Goal: Task Accomplishment & Management: Complete application form

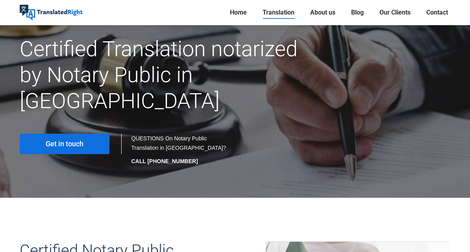
scroll to position [67, 0]
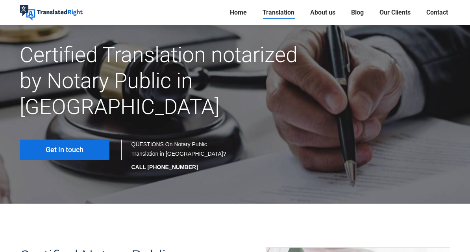
click at [74, 146] on span "Get in touch" at bounding box center [65, 150] width 38 height 8
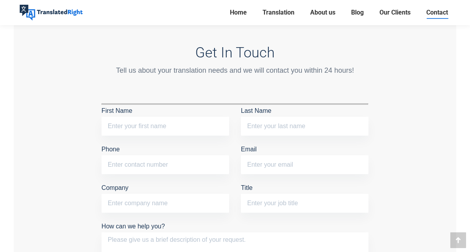
scroll to position [649, 0]
click at [147, 120] on input "First Name" at bounding box center [165, 126] width 127 height 19
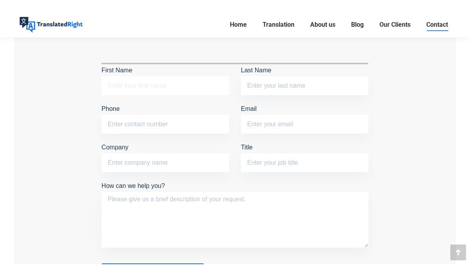
scroll to position [698, 0]
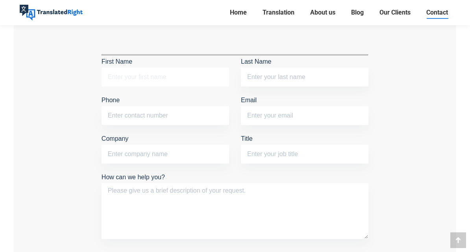
type input "X"
type input "x"
type input "X"
type input "A"
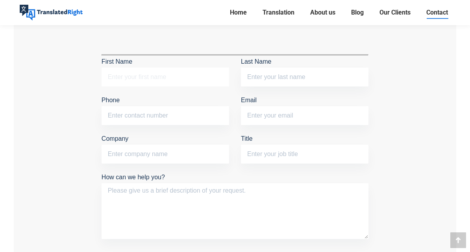
type input "A"
type input "[PERSON_NAME]"
click at [313, 76] on input "Last Name" at bounding box center [304, 77] width 127 height 19
type input "Xiang"
click at [135, 114] on input "Phone" at bounding box center [165, 115] width 127 height 19
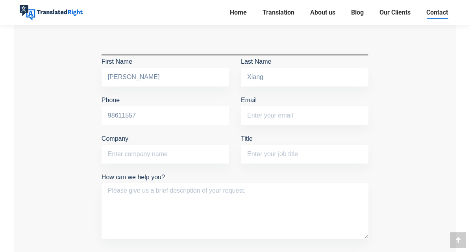
type input "98611557"
click at [277, 116] on input "Email" at bounding box center [304, 115] width 127 height 19
type input "[EMAIL_ADDRESS][DOMAIN_NAME]"
click at [172, 150] on input "Company" at bounding box center [165, 154] width 127 height 19
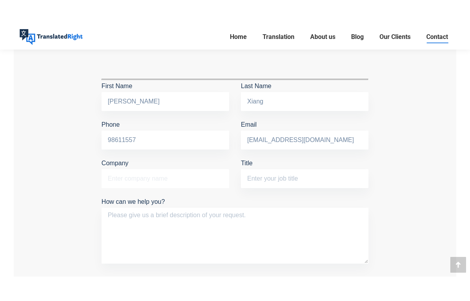
scroll to position [675, 0]
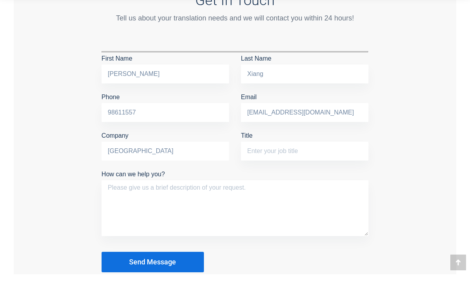
type input "[GEOGRAPHIC_DATA]"
click at [294, 168] on input "Title" at bounding box center [304, 177] width 127 height 19
type input "student"
click at [262, 207] on textarea "How can we help you?" at bounding box center [235, 235] width 267 height 56
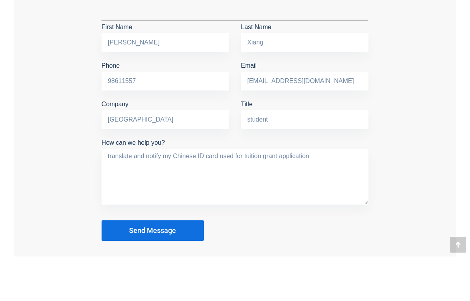
scroll to position [689, 0]
type textarea "translate and notify my Chinese ID card used for tuition grant application"
click at [159, 252] on span "Send Message" at bounding box center [152, 274] width 47 height 8
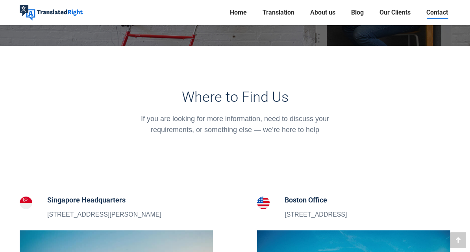
scroll to position [48, 0]
